Goal: Download file/media

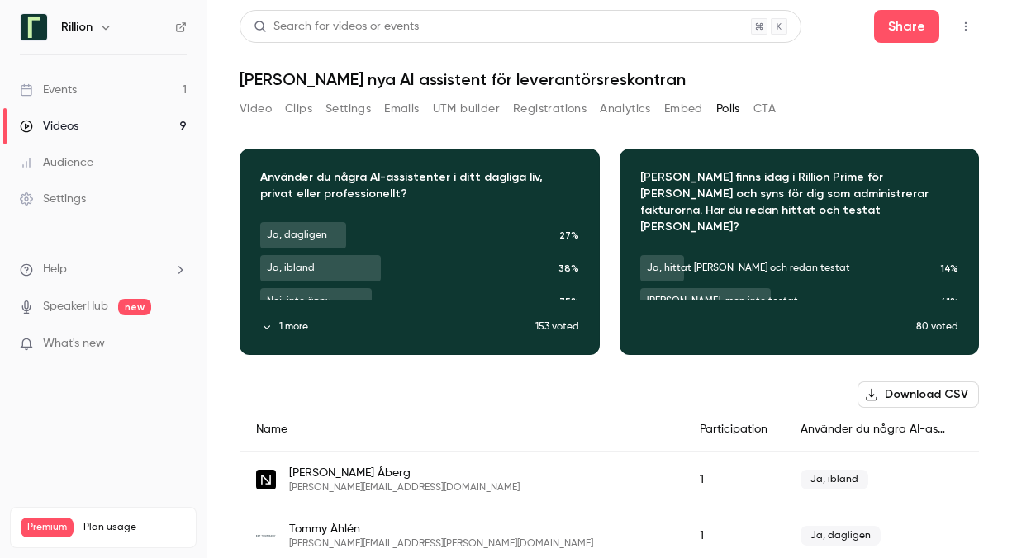
click at [91, 88] on link "Events 1" at bounding box center [103, 90] width 206 height 36
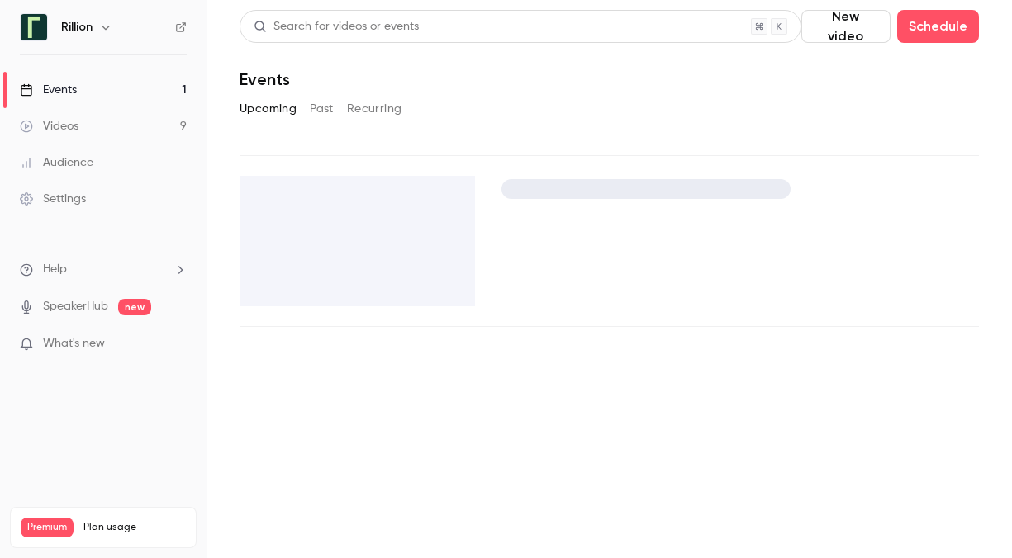
click at [91, 88] on link "Events 1" at bounding box center [103, 90] width 206 height 36
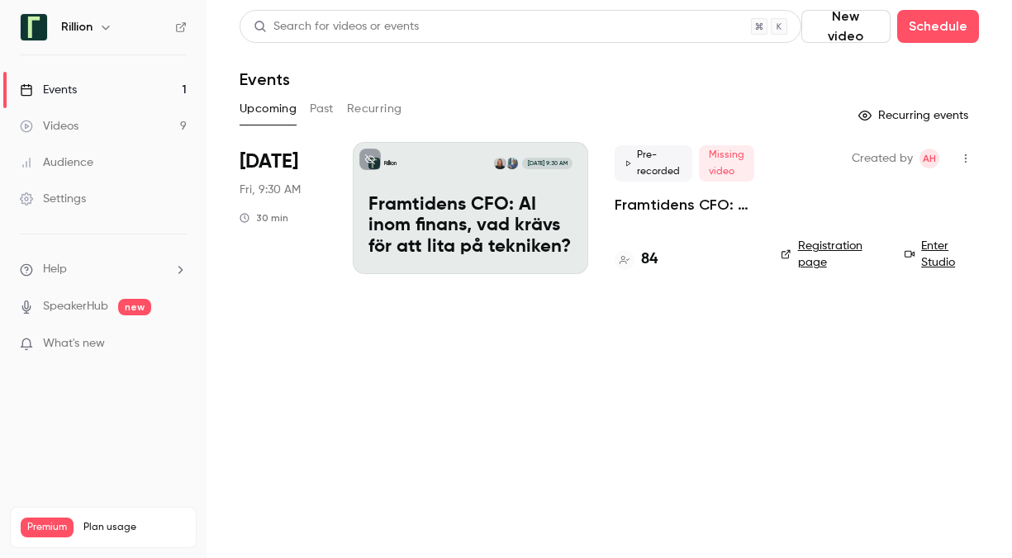
click at [321, 110] on button "Past" at bounding box center [322, 109] width 24 height 26
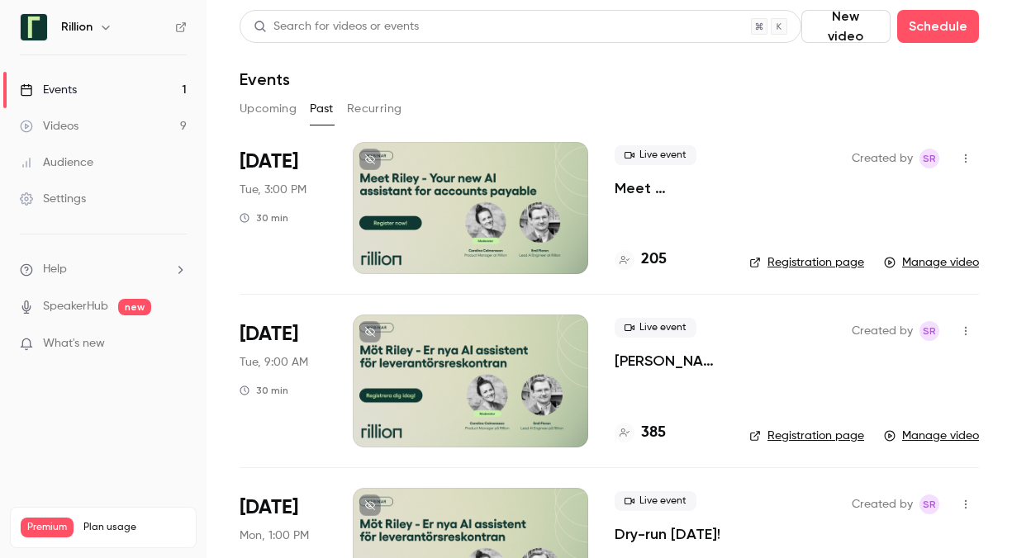
click at [547, 184] on div at bounding box center [470, 208] width 235 height 132
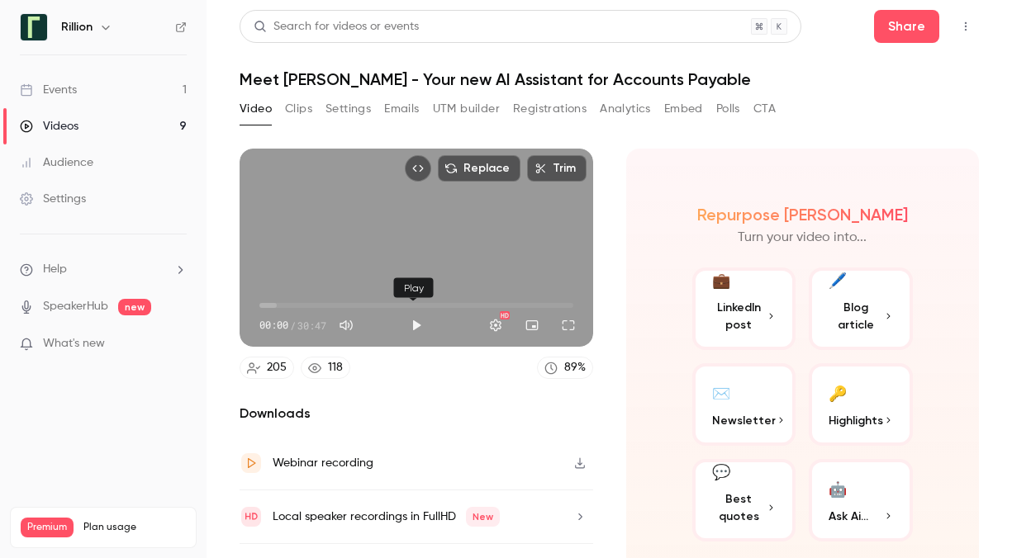
click at [411, 321] on button "Play" at bounding box center [416, 325] width 33 height 33
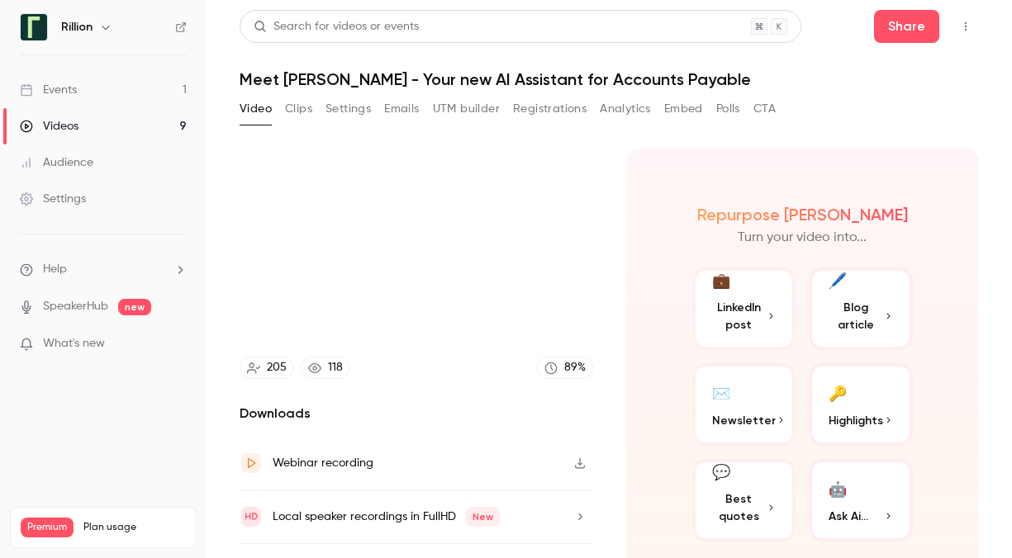
click at [576, 461] on icon "button" at bounding box center [579, 463] width 13 height 12
type input "****"
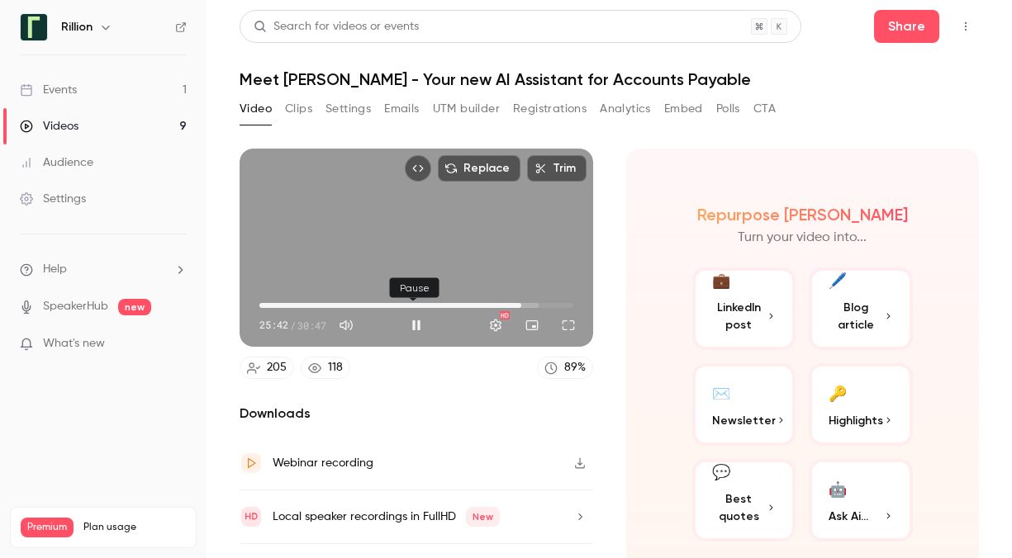
click at [414, 320] on button "Pause" at bounding box center [416, 325] width 33 height 33
type input "******"
click at [299, 111] on button "Clips" at bounding box center [298, 109] width 27 height 26
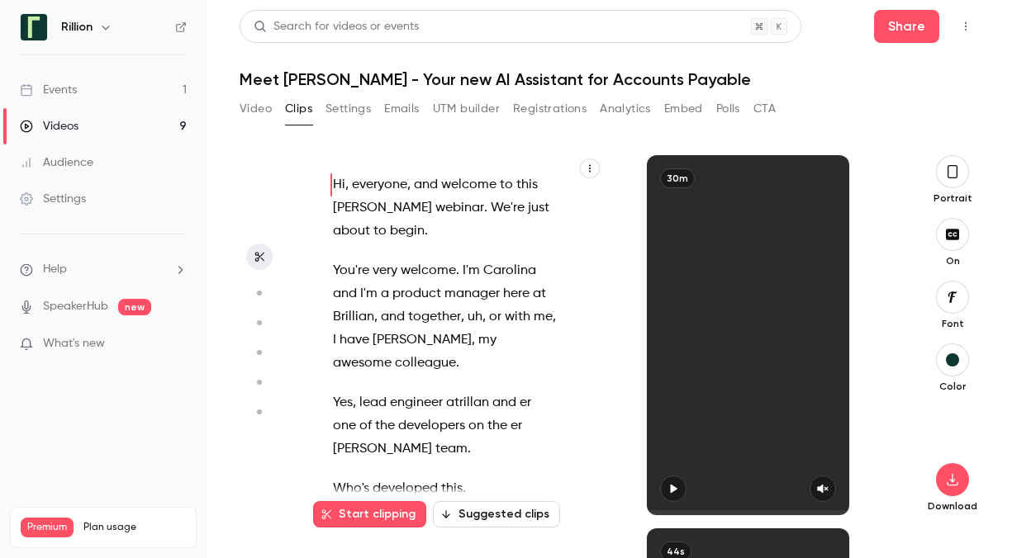
click at [536, 112] on button "Registrations" at bounding box center [549, 109] width 73 height 26
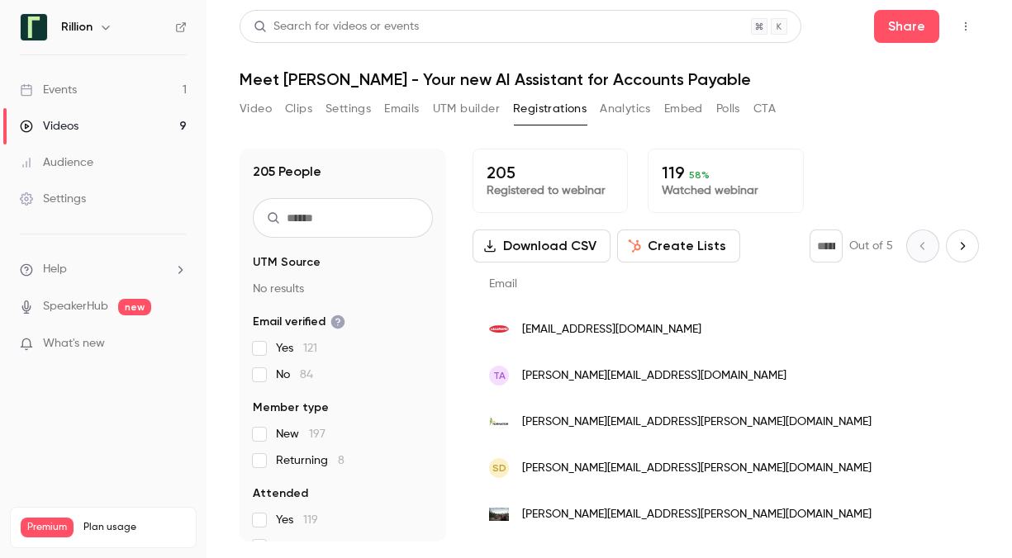
click at [104, 88] on link "Events 1" at bounding box center [103, 90] width 206 height 36
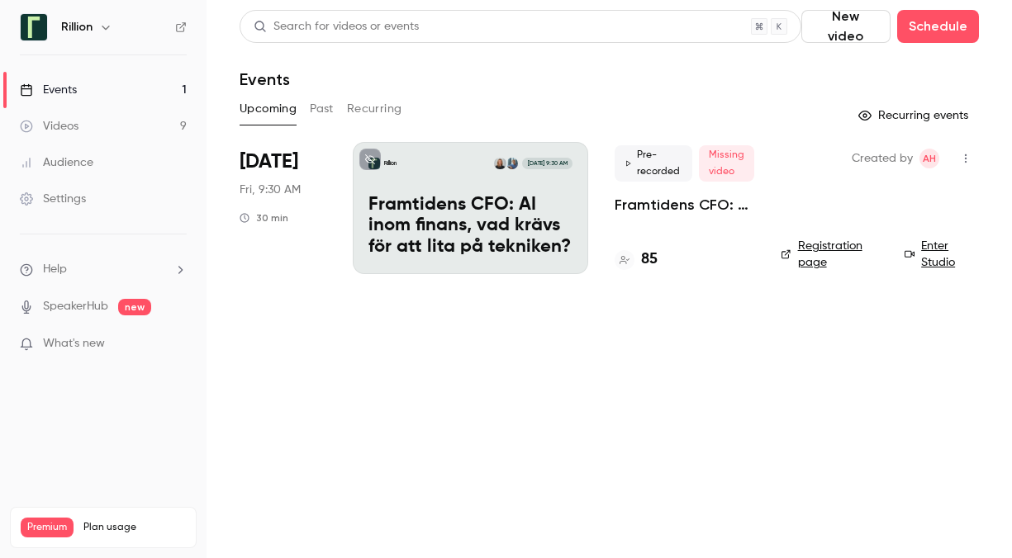
click at [323, 112] on button "Past" at bounding box center [322, 109] width 24 height 26
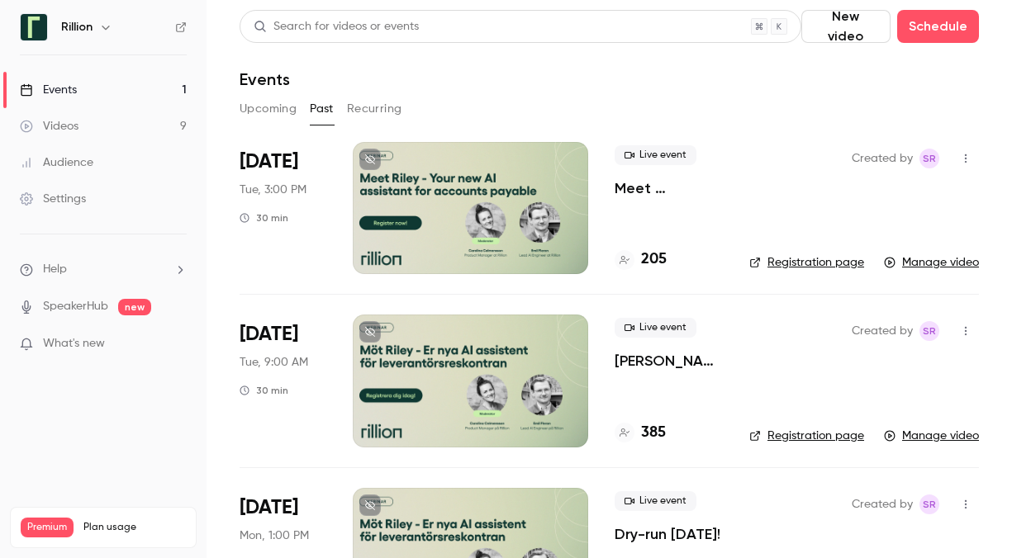
click at [449, 351] on div at bounding box center [470, 381] width 235 height 132
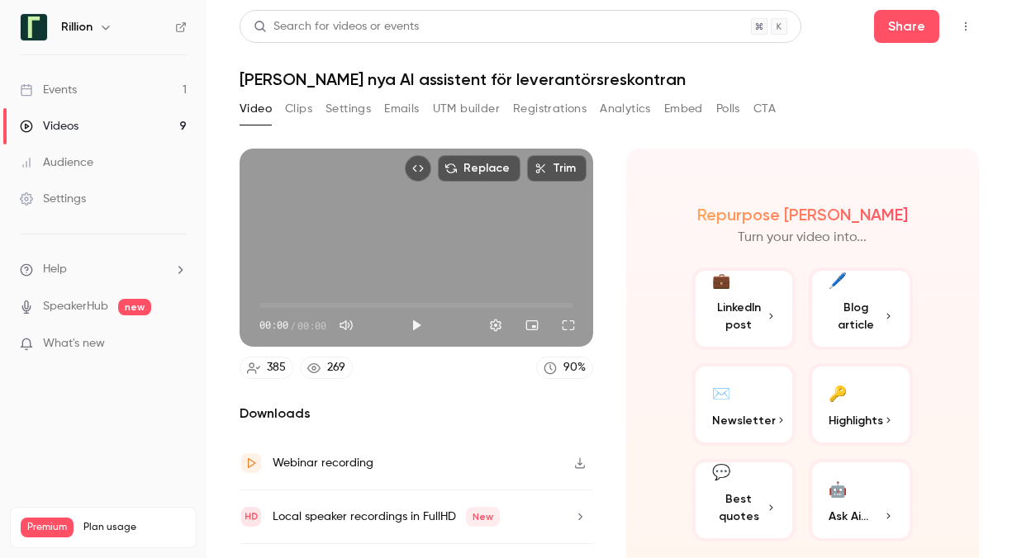
click at [548, 112] on button "Registrations" at bounding box center [549, 109] width 73 height 26
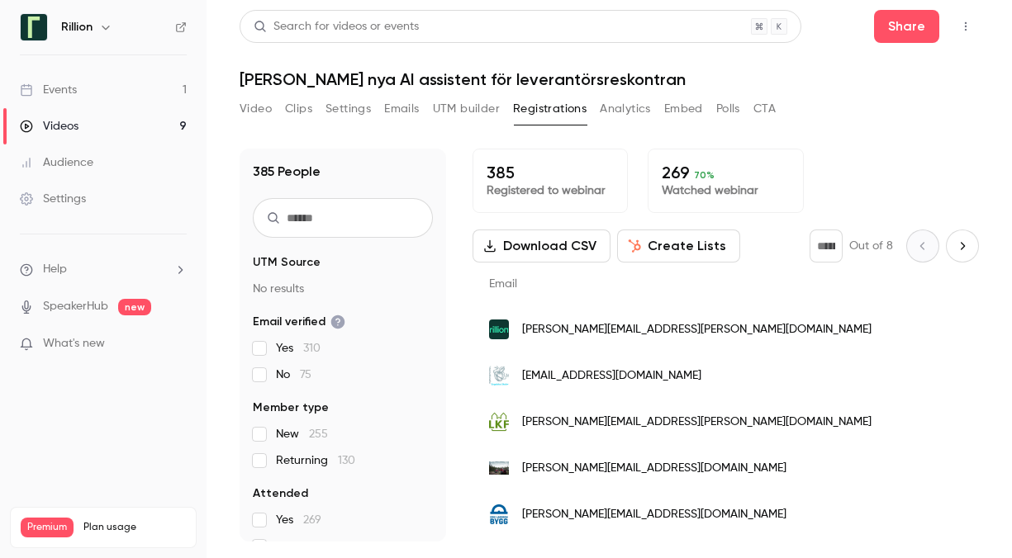
click at [722, 105] on button "Polls" at bounding box center [728, 109] width 24 height 26
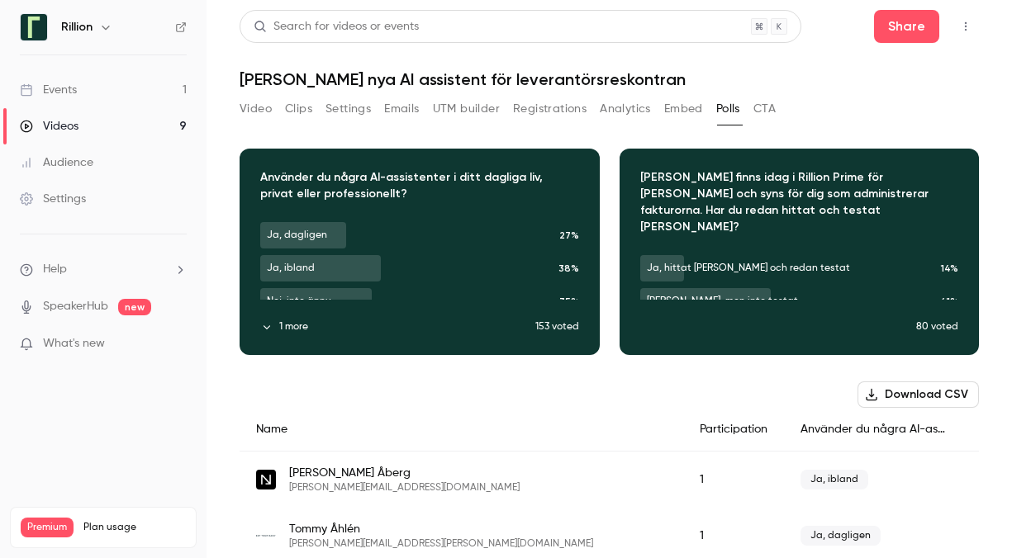
click at [293, 330] on button "1 more" at bounding box center [397, 327] width 275 height 15
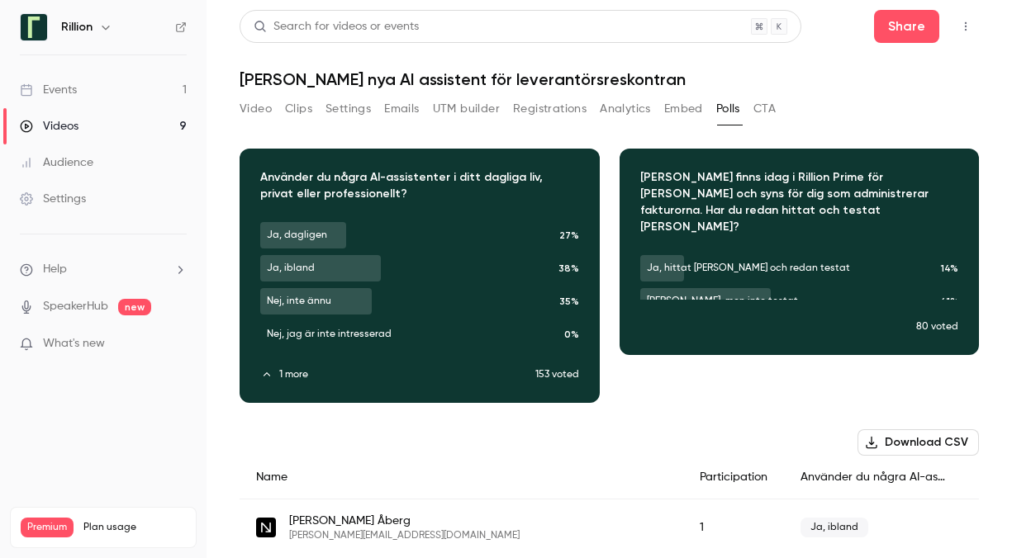
click at [414, 263] on icon "button" at bounding box center [419, 264] width 13 height 12
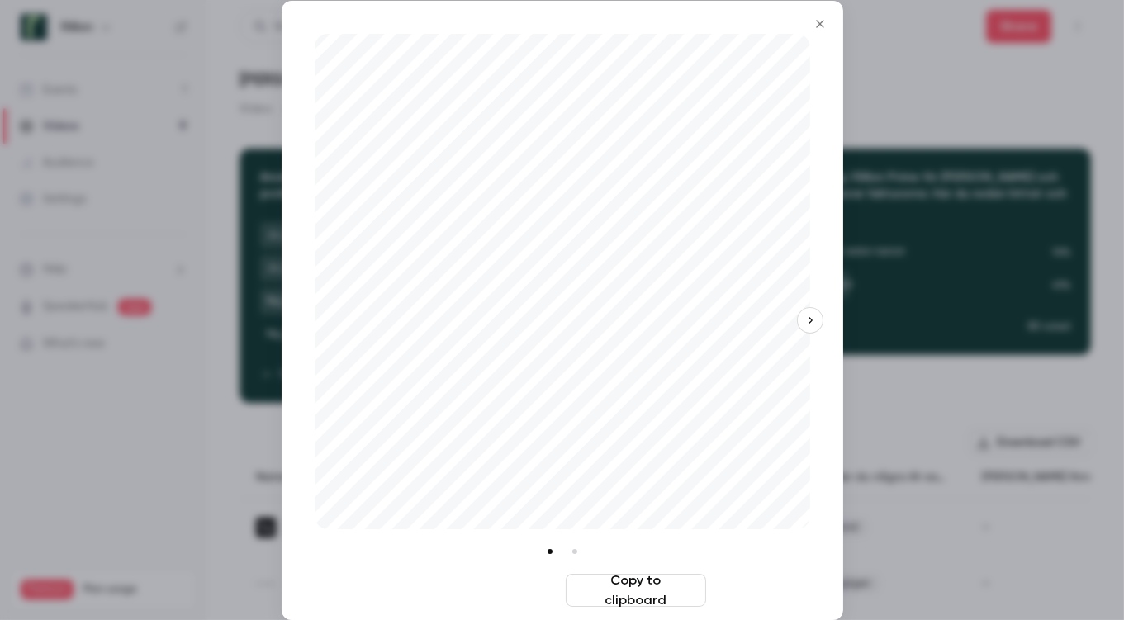
drag, startPoint x: 899, startPoint y: 1, endPoint x: 506, endPoint y: 588, distance: 706.5
click at [506, 557] on button "Download image" at bounding box center [489, 590] width 140 height 33
click at [1011, 103] on div at bounding box center [562, 310] width 1124 height 620
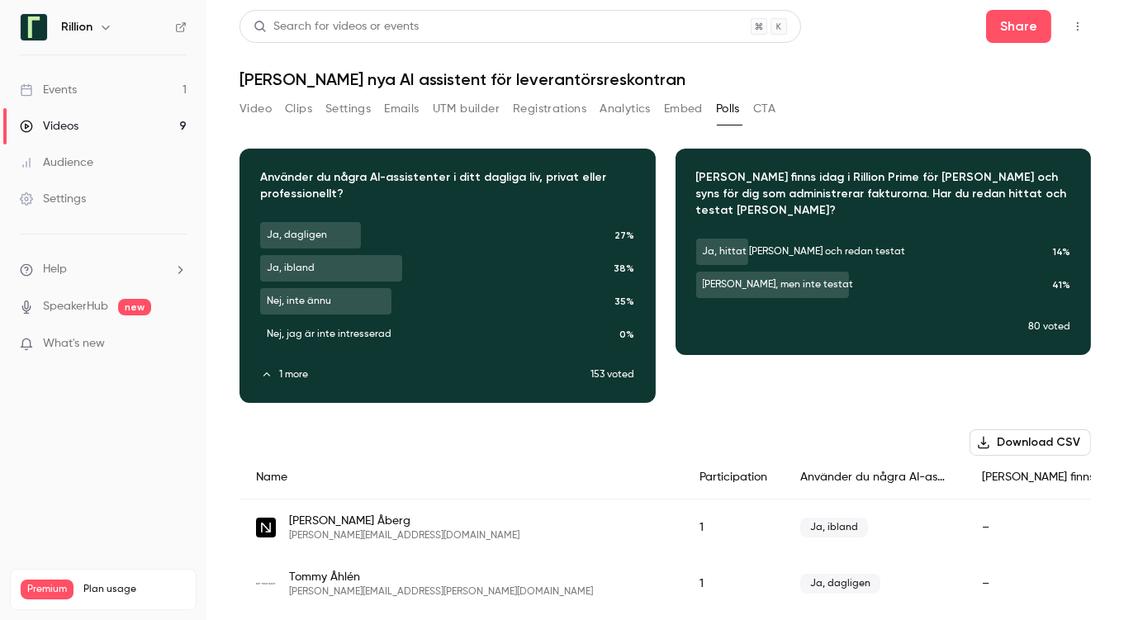
click at [569, 280] on div "Download image" at bounding box center [447, 275] width 415 height 253
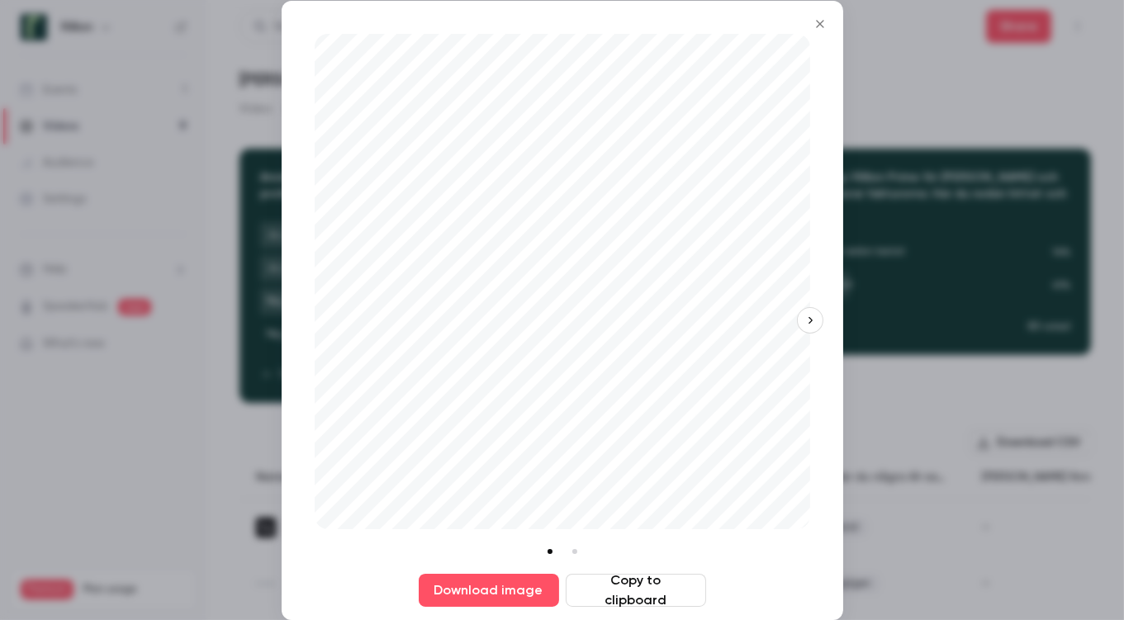
click at [813, 322] on icon "button" at bounding box center [810, 321] width 12 height 12
click at [470, 557] on button "Download image" at bounding box center [489, 590] width 140 height 33
click at [817, 26] on icon "Close" at bounding box center [820, 23] width 20 height 13
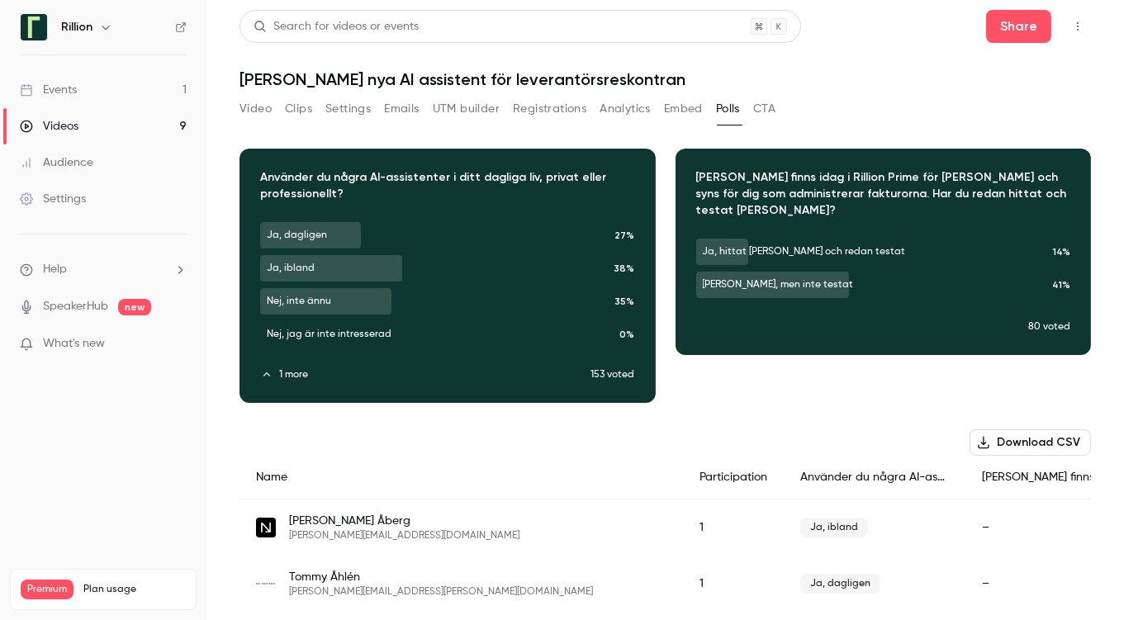
click at [72, 87] on div "Events" at bounding box center [48, 90] width 57 height 17
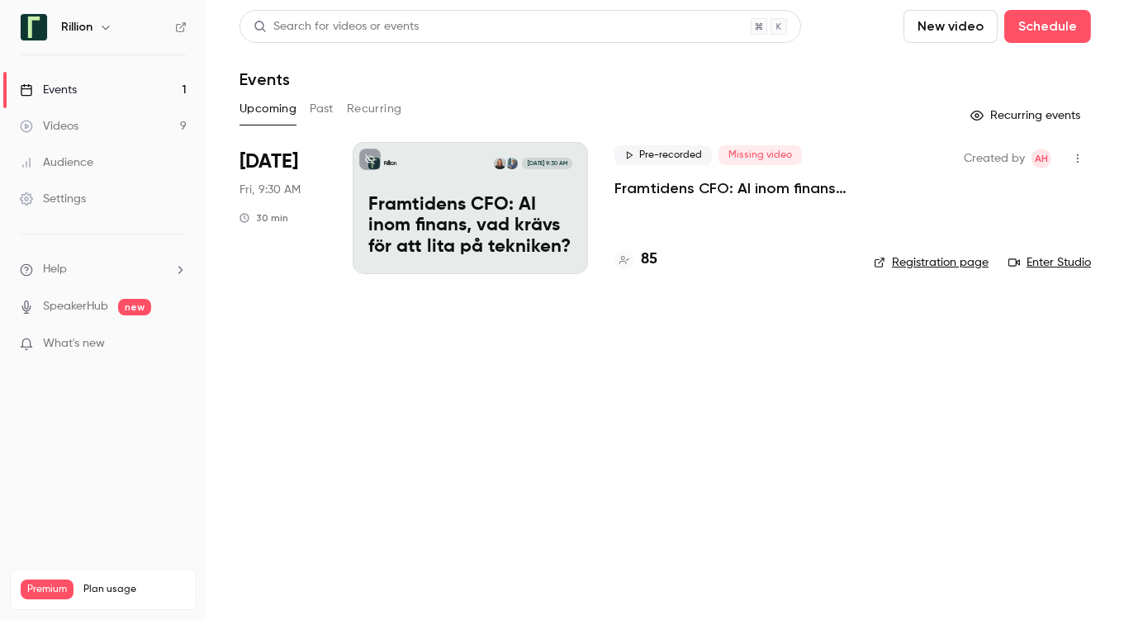
click at [320, 107] on button "Past" at bounding box center [322, 109] width 24 height 26
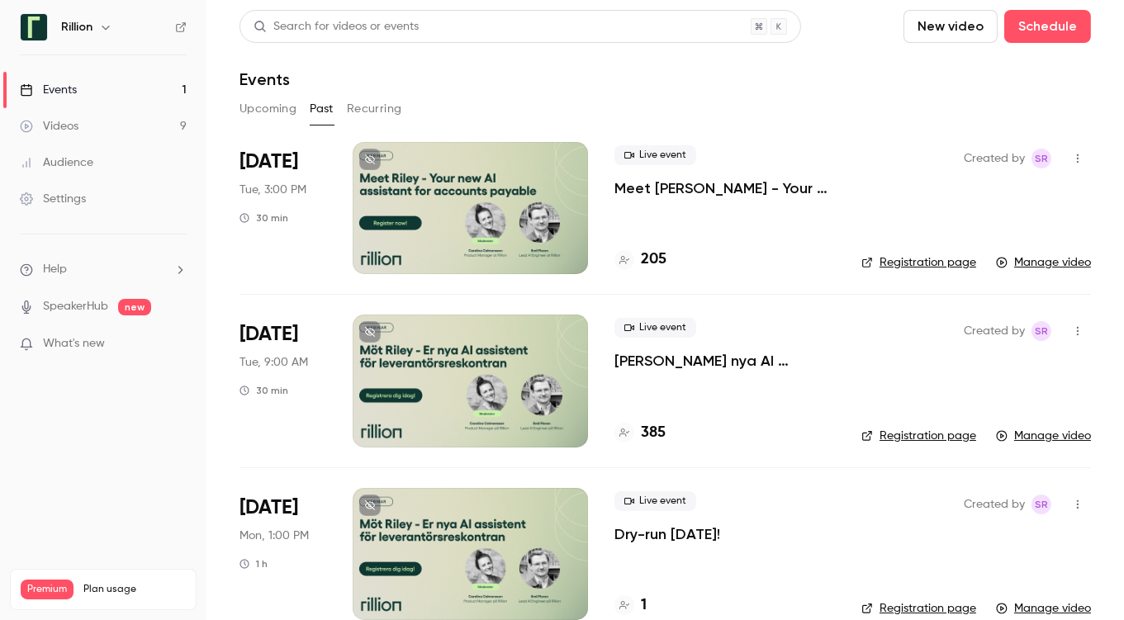
click at [531, 186] on div at bounding box center [470, 208] width 235 height 132
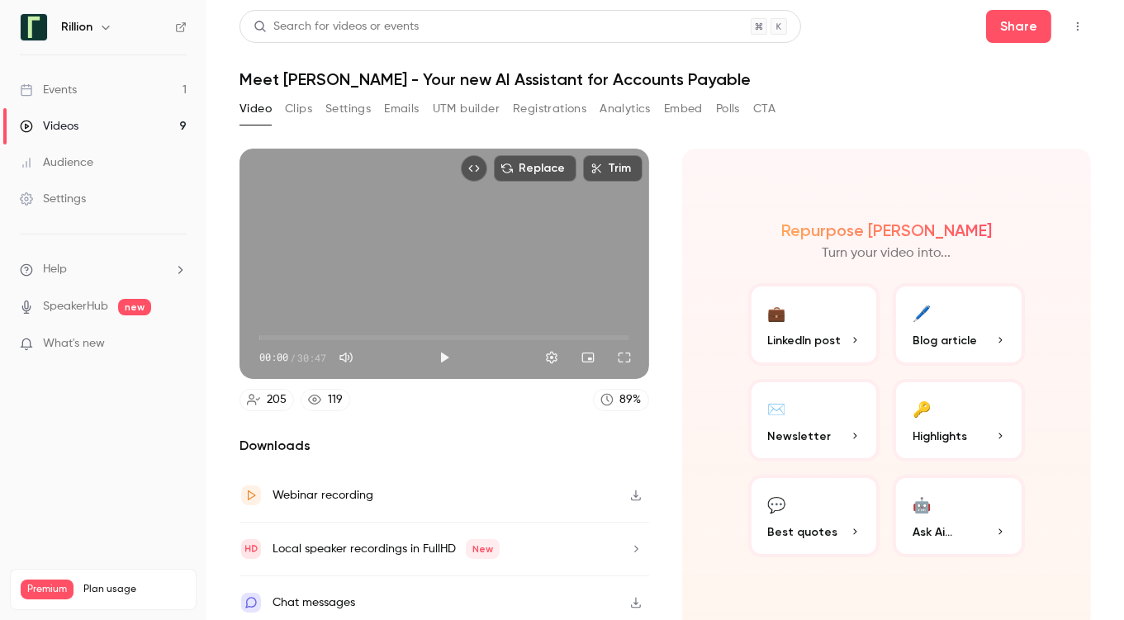
click at [723, 108] on button "Polls" at bounding box center [728, 109] width 24 height 26
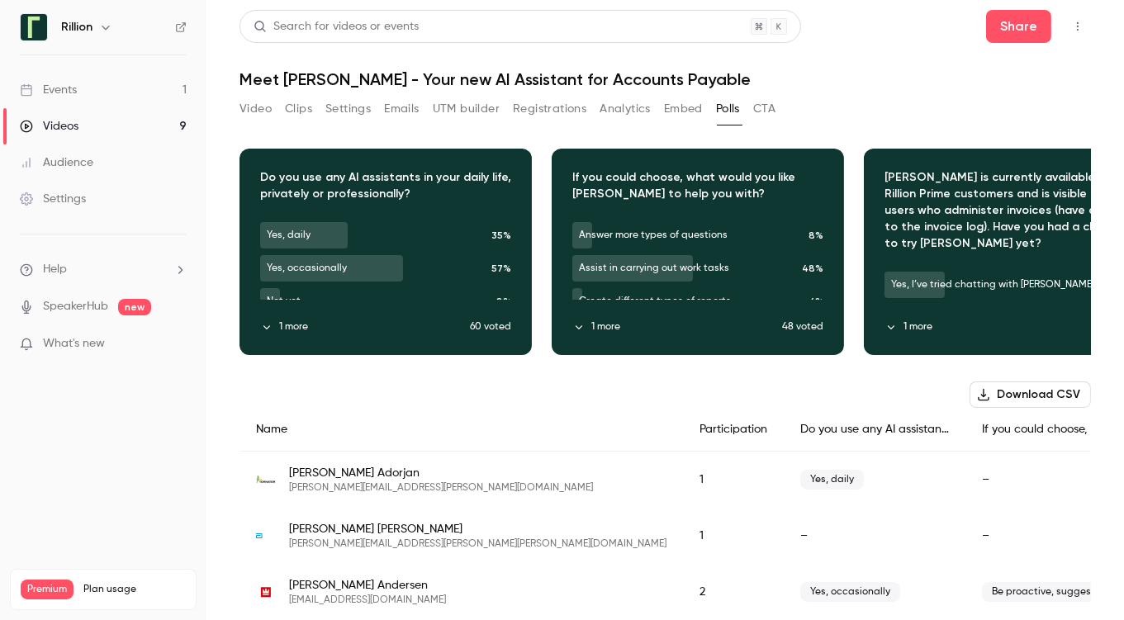
click at [386, 246] on button "button" at bounding box center [385, 240] width 26 height 26
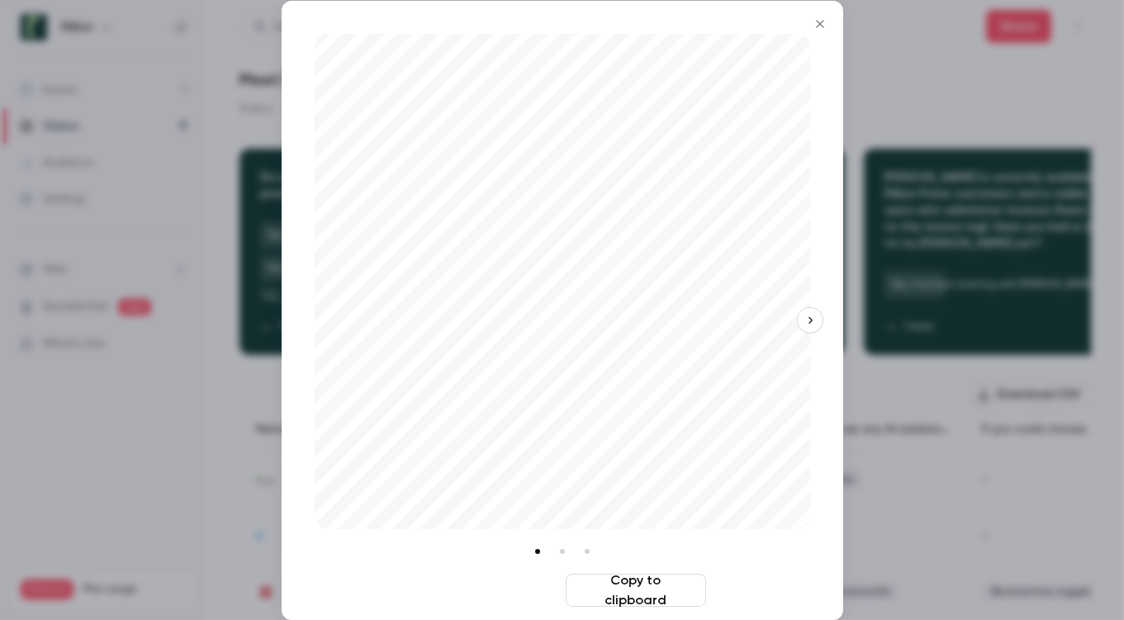
click at [472, 557] on button "Download image" at bounding box center [489, 590] width 140 height 33
click at [811, 323] on icon "button" at bounding box center [810, 321] width 12 height 12
click at [491, 557] on button "Download image" at bounding box center [489, 590] width 140 height 33
click at [809, 326] on button "button" at bounding box center [810, 320] width 26 height 26
click at [459, 557] on button "Download image" at bounding box center [489, 590] width 140 height 33
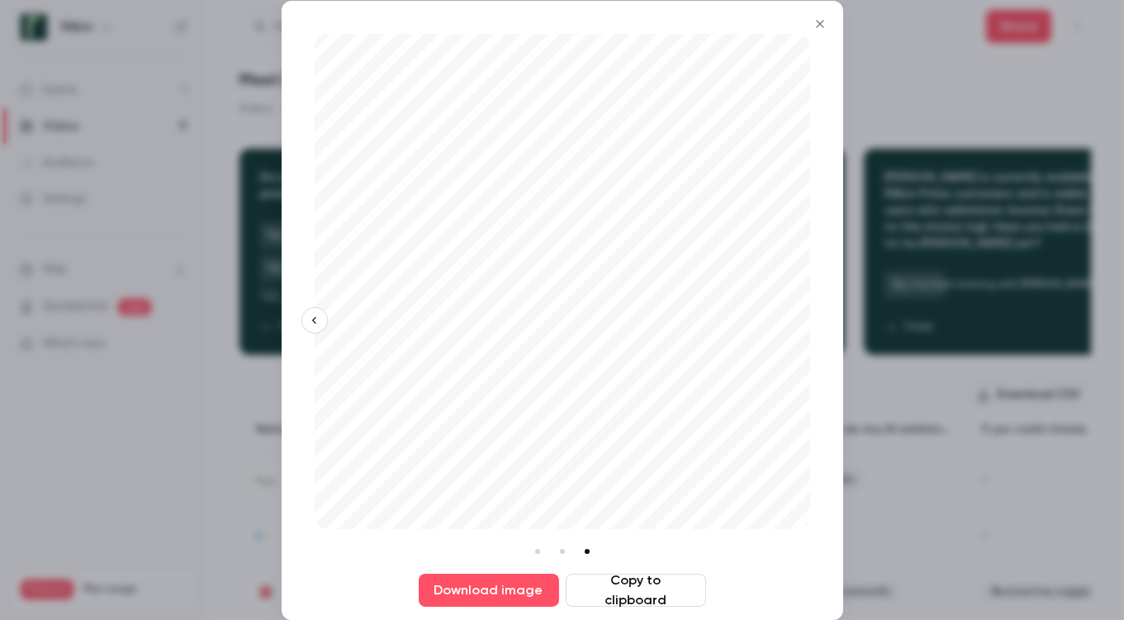
click at [277, 382] on div at bounding box center [562, 310] width 1124 height 620
